Goal: Information Seeking & Learning: Check status

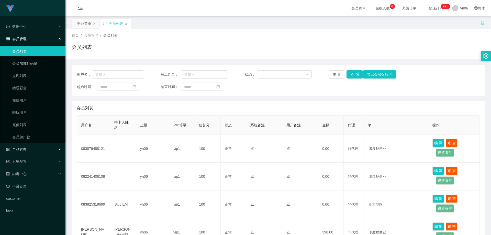
click at [41, 148] on div "产品管理" at bounding box center [33, 149] width 66 height 10
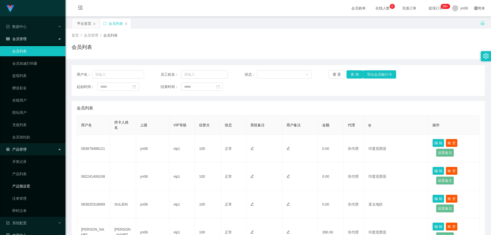
scroll to position [47, 0]
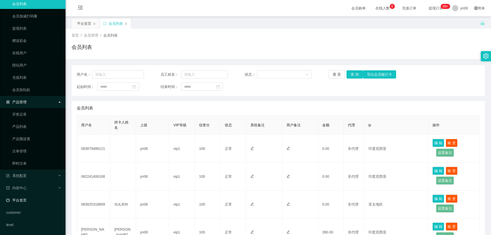
click at [35, 199] on link "平台首页" at bounding box center [33, 200] width 55 height 10
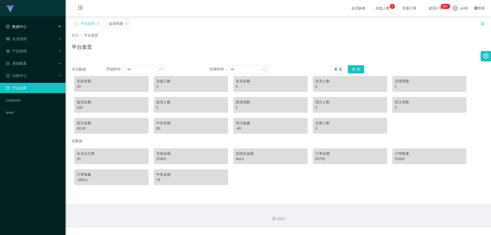
click at [26, 27] on span "数据中心" at bounding box center [16, 27] width 20 height 4
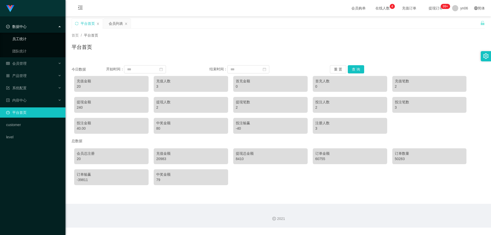
click at [24, 38] on link "员工统计" at bounding box center [36, 39] width 49 height 10
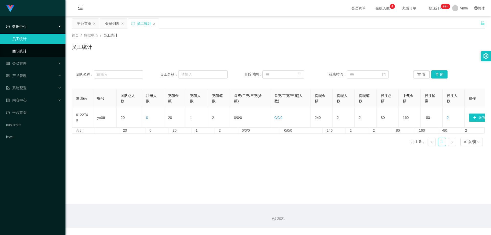
click at [25, 50] on link "团队统计" at bounding box center [36, 51] width 49 height 10
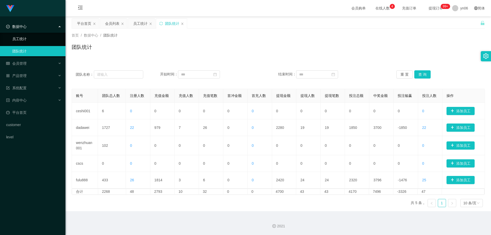
click at [25, 39] on link "员工统计" at bounding box center [36, 39] width 49 height 10
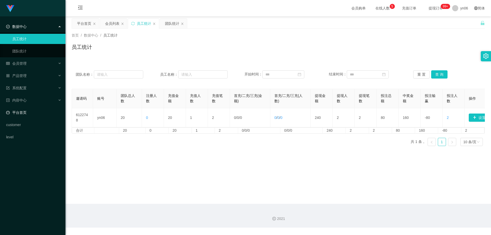
click at [34, 110] on link "平台首页" at bounding box center [33, 113] width 55 height 10
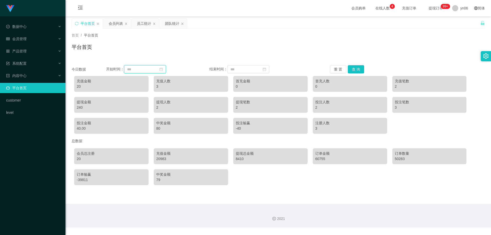
click at [166, 69] on input at bounding box center [145, 69] width 42 height 8
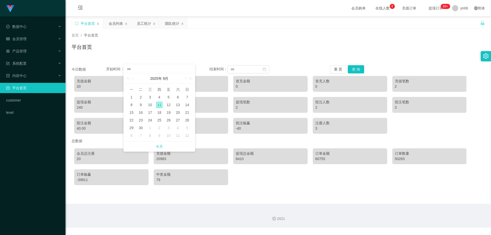
click at [131, 90] on span "一" at bounding box center [131, 89] width 9 height 5
click at [132, 95] on div "1" at bounding box center [131, 97] width 6 height 6
type input "**********"
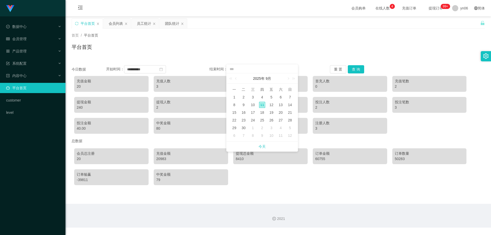
click at [262, 106] on div "11" at bounding box center [262, 105] width 6 height 6
type input "**********"
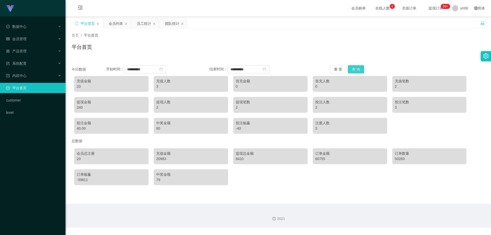
click at [350, 67] on button "查 询" at bounding box center [356, 69] width 16 height 8
click at [296, 217] on div "2021" at bounding box center [279, 218] width 418 height 5
click at [32, 41] on div "会员管理" at bounding box center [33, 39] width 66 height 10
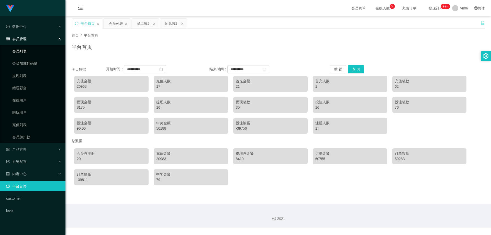
drag, startPoint x: 26, startPoint y: 48, endPoint x: 55, endPoint y: 93, distance: 52.8
click at [26, 49] on link "会员列表" at bounding box center [36, 51] width 49 height 10
